Goal: Task Accomplishment & Management: Manage account settings

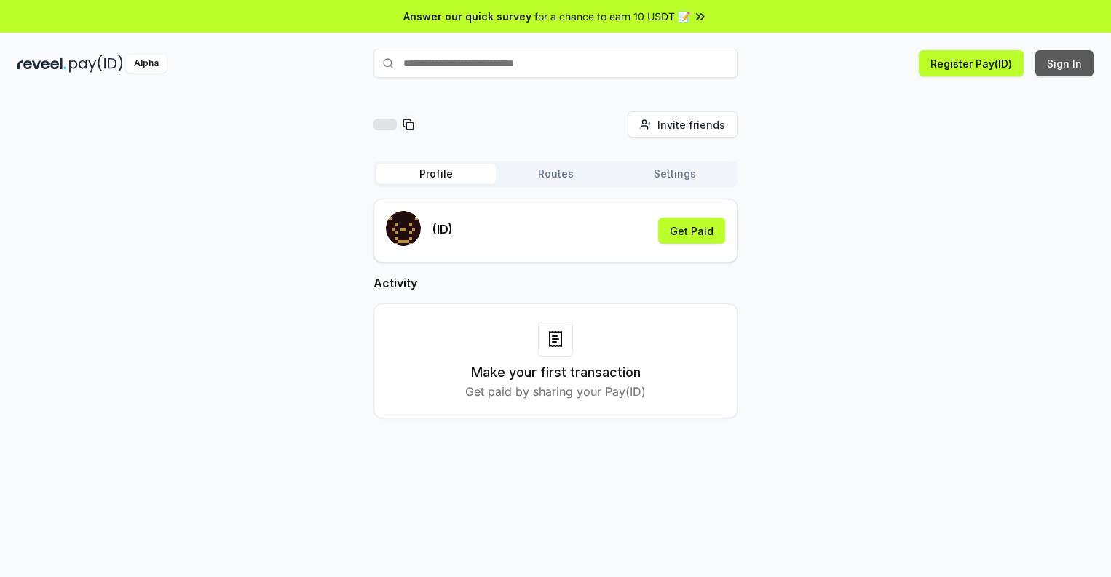
click at [1065, 63] on button "Sign In" at bounding box center [1064, 63] width 58 height 26
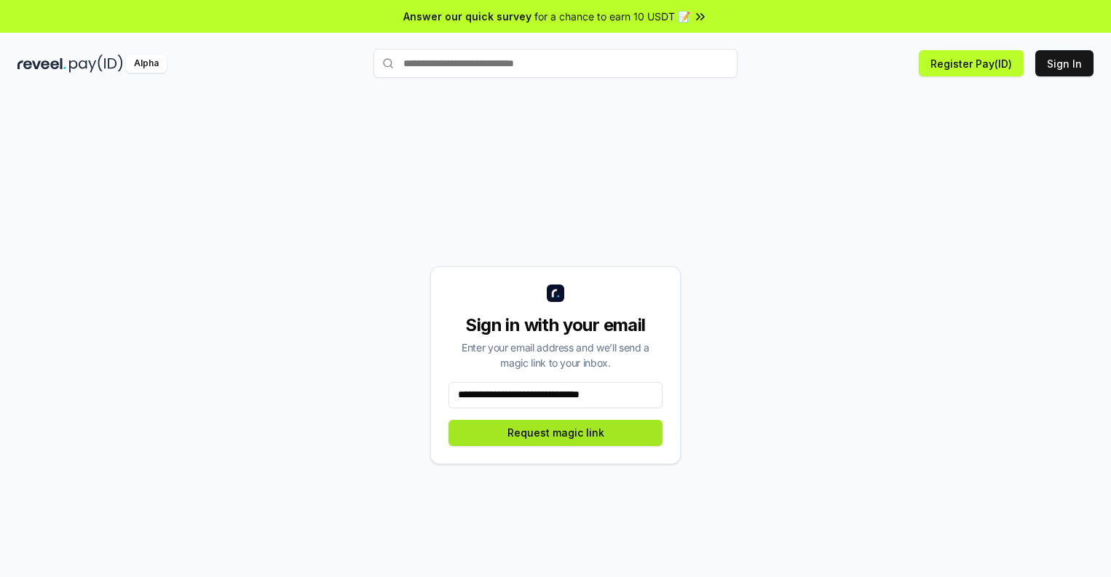
type input "**********"
click at [555, 432] on button "Request magic link" at bounding box center [555, 433] width 214 height 26
